Goal: Transaction & Acquisition: Purchase product/service

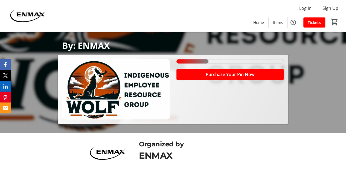
scroll to position [127, 0]
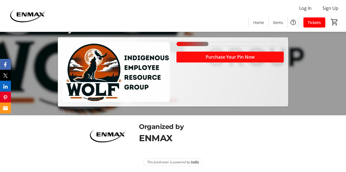
click at [208, 57] on span "Purchase Your Pin Now" at bounding box center [229, 57] width 49 height 7
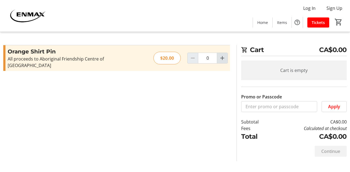
click at [219, 55] on mat-icon "Increment by one" at bounding box center [222, 58] width 7 height 7
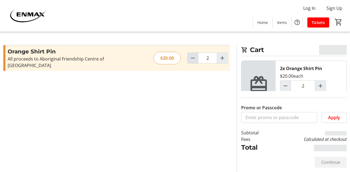
click at [193, 55] on mat-icon "Decrement by one" at bounding box center [192, 58] width 7 height 7
type input "1"
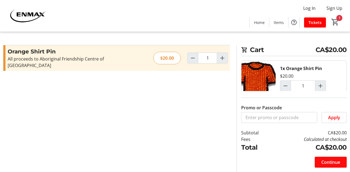
click at [326, 160] on span "Continue" at bounding box center [330, 162] width 19 height 7
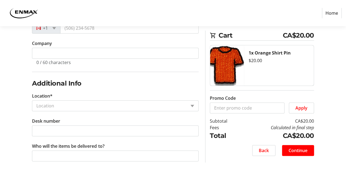
scroll to position [174, 0]
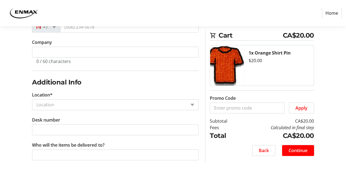
click at [186, 105] on div "Location" at bounding box center [115, 104] width 166 height 11
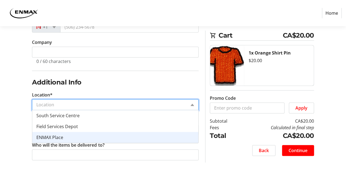
click at [167, 136] on div "ENMAX Place" at bounding box center [115, 137] width 166 height 11
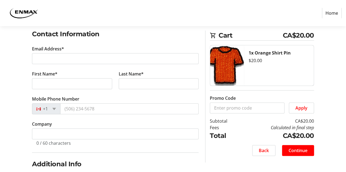
scroll to position [0, 0]
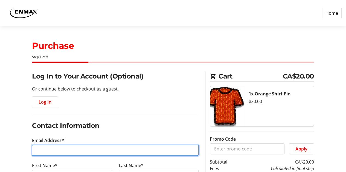
click at [78, 151] on input "Email Address*" at bounding box center [115, 150] width 166 height 11
type input "[PERSON_NAME][EMAIL_ADDRESS][DOMAIN_NAME]"
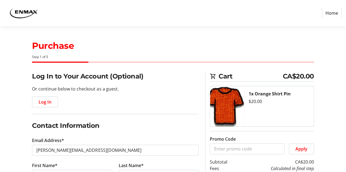
click at [125, 124] on h2 "Contact Information" at bounding box center [115, 126] width 166 height 10
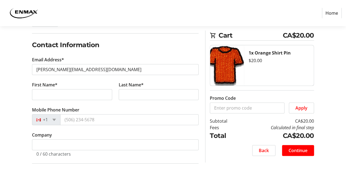
scroll to position [82, 0]
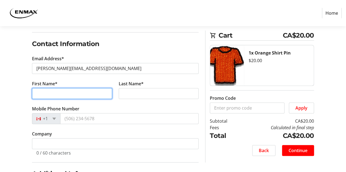
click at [69, 90] on input "First Name*" at bounding box center [72, 93] width 80 height 11
type input "[PERSON_NAME]"
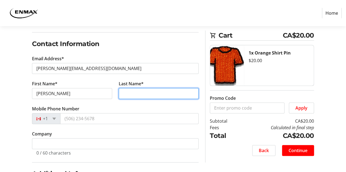
type input "Young"
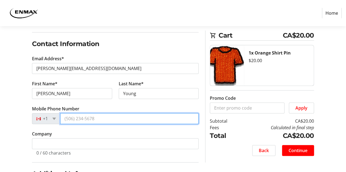
type input "[PHONE_NUMBER]"
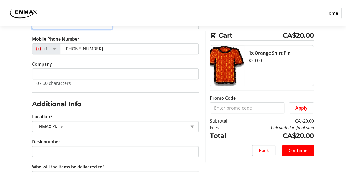
scroll to position [164, 0]
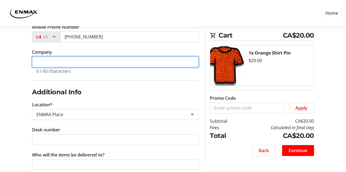
click at [67, 58] on input "Company" at bounding box center [115, 62] width 166 height 11
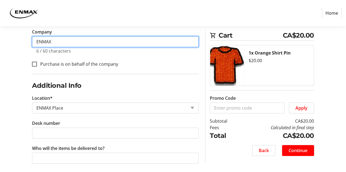
scroll to position [187, 0]
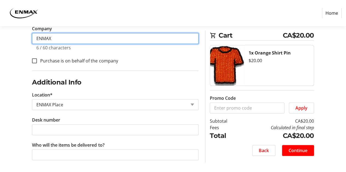
type input "ENMAX"
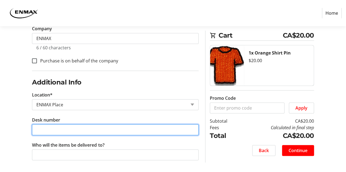
click at [63, 129] on input "Desk number" at bounding box center [115, 130] width 166 height 11
type input "Exec Area (no clue of number)"
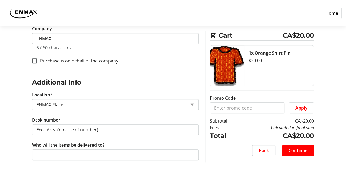
click at [78, 170] on div "Log In to Your Account (Optional) Or continue below to checkout as a guest. Log…" at bounding box center [115, 29] width 166 height 290
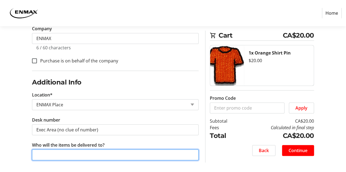
click at [73, 156] on input "Who will the items be delivered to?" at bounding box center [115, 155] width 166 height 11
type input "Me or [PERSON_NAME]"
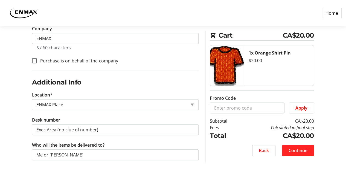
click at [299, 148] on span "Continue" at bounding box center [297, 151] width 19 height 7
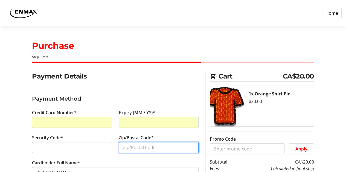
click at [131, 147] on input "Zip/Postal Code*" at bounding box center [159, 147] width 80 height 11
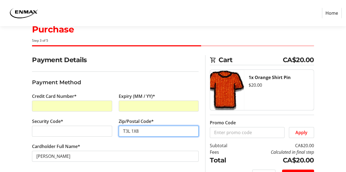
scroll to position [31, 0]
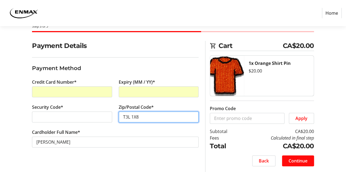
type input "T3L 1X8"
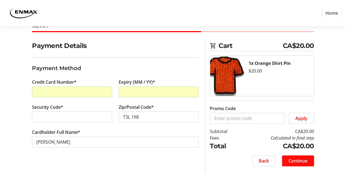
click at [303, 163] on span "Continue" at bounding box center [297, 161] width 19 height 7
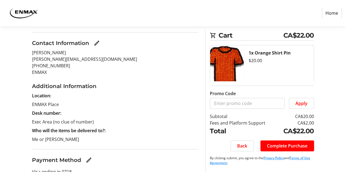
scroll to position [137, 0]
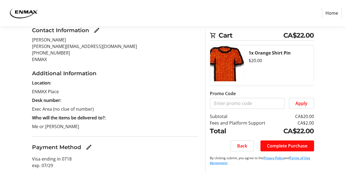
click at [282, 145] on span "Complete Purchase" at bounding box center [287, 146] width 40 height 7
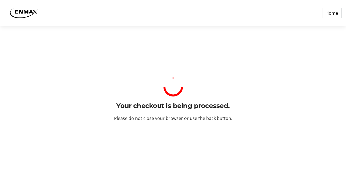
scroll to position [0, 0]
